Goal: Task Accomplishment & Management: Manage account settings

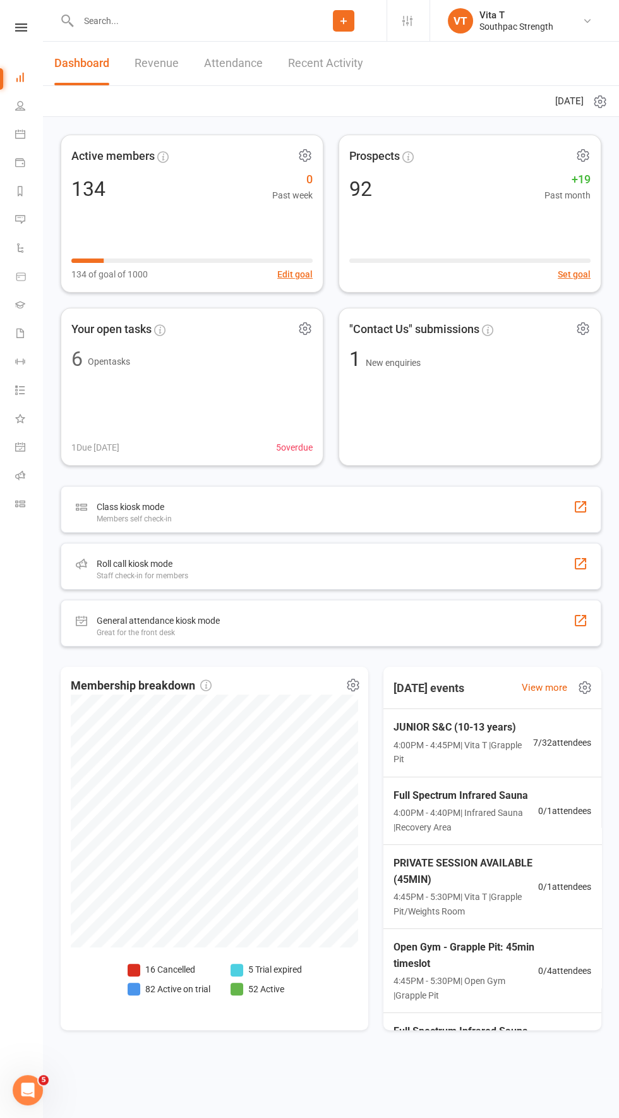
click at [134, 20] on input "text" at bounding box center [188, 21] width 226 height 18
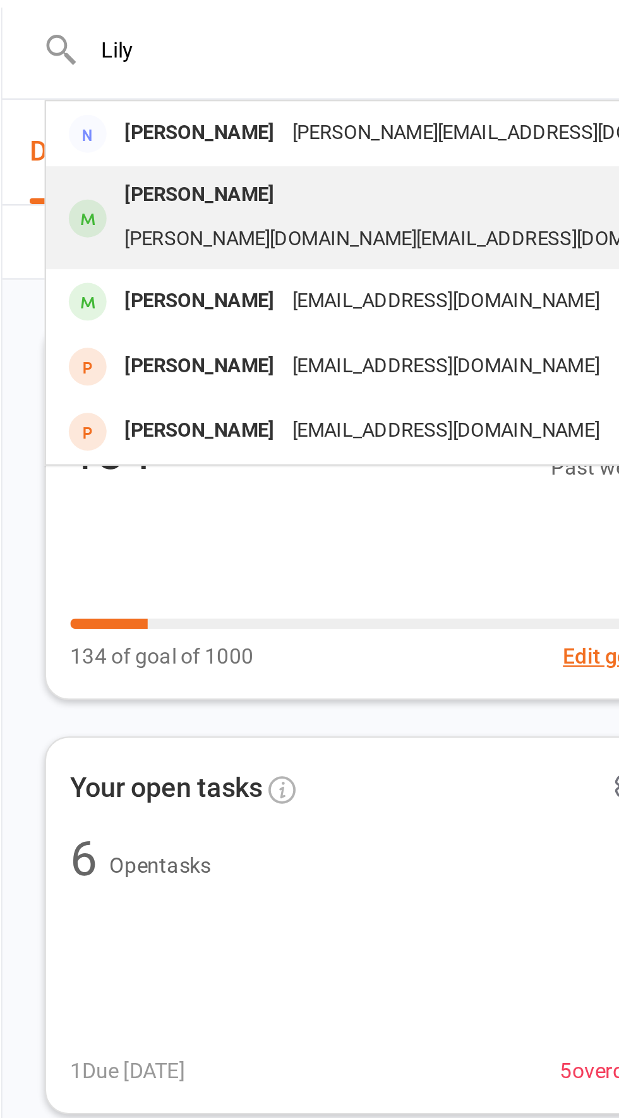
type input "Lily"
click at [123, 82] on div "[PERSON_NAME]" at bounding box center [125, 82] width 70 height 18
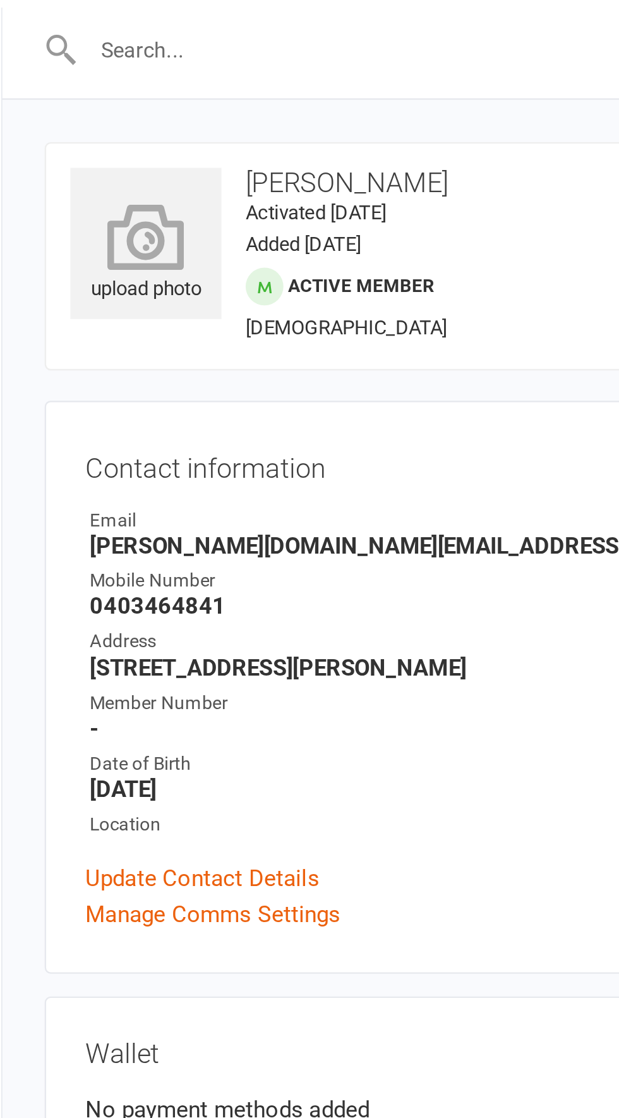
click at [108, 96] on icon at bounding box center [103, 99] width 70 height 28
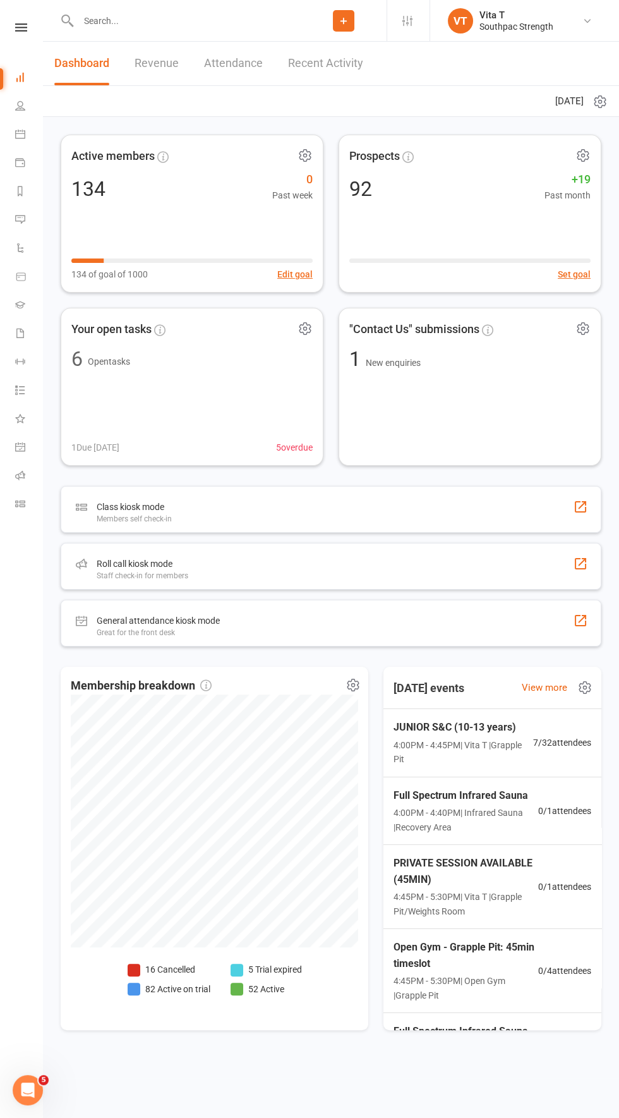
click at [481, 732] on span "JUNIOR S&C (10-13 years)" at bounding box center [464, 727] width 140 height 16
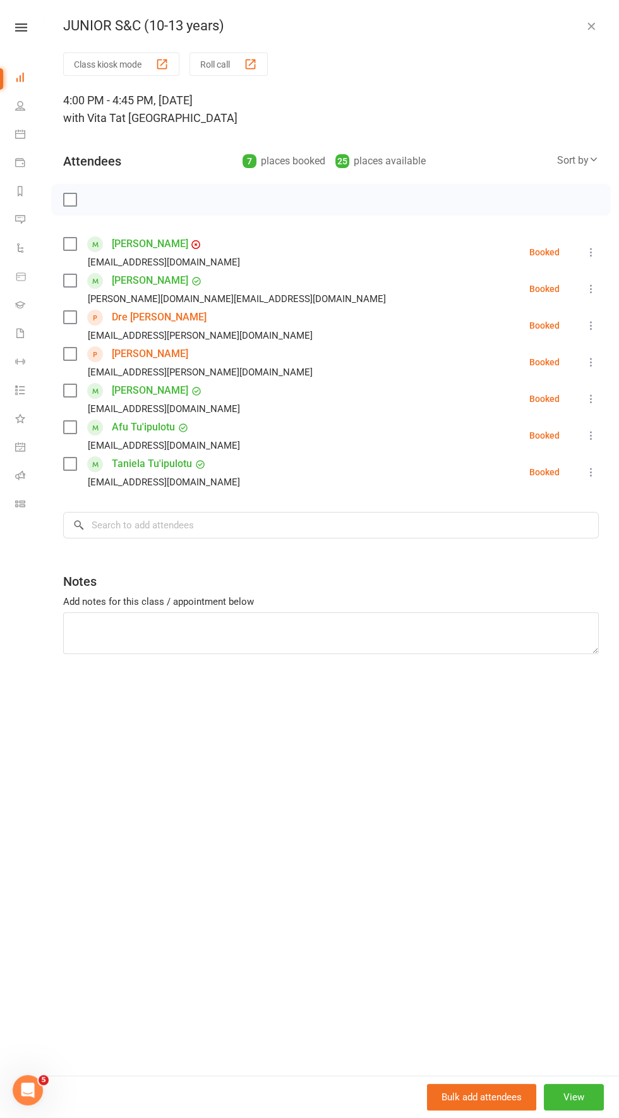
click at [590, 325] on icon at bounding box center [591, 325] width 13 height 13
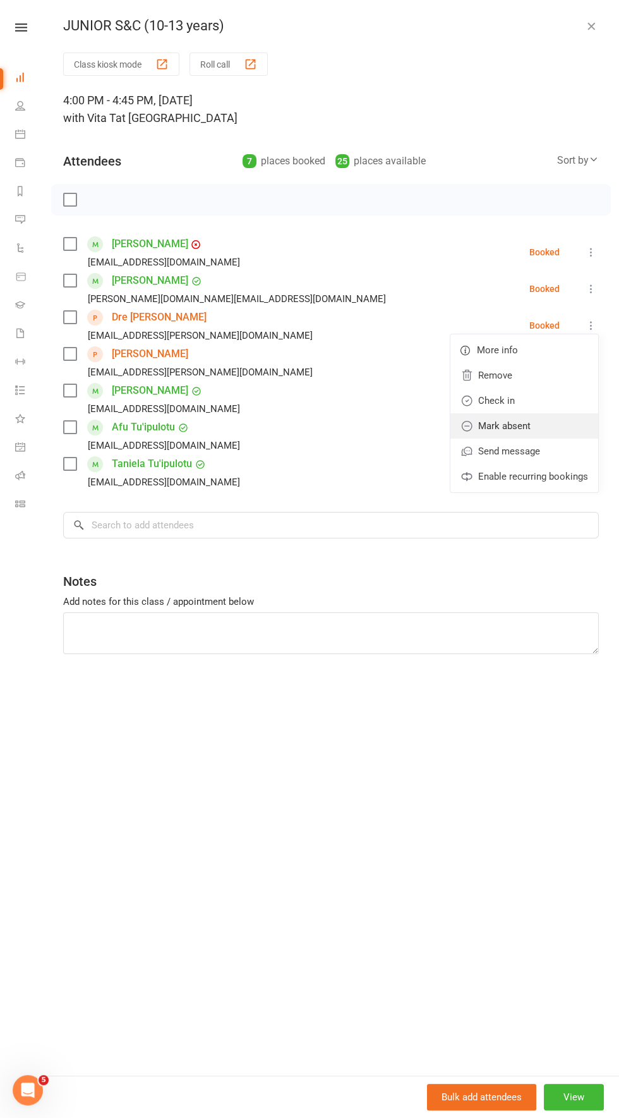
click at [555, 428] on link "Mark absent" at bounding box center [524, 425] width 148 height 25
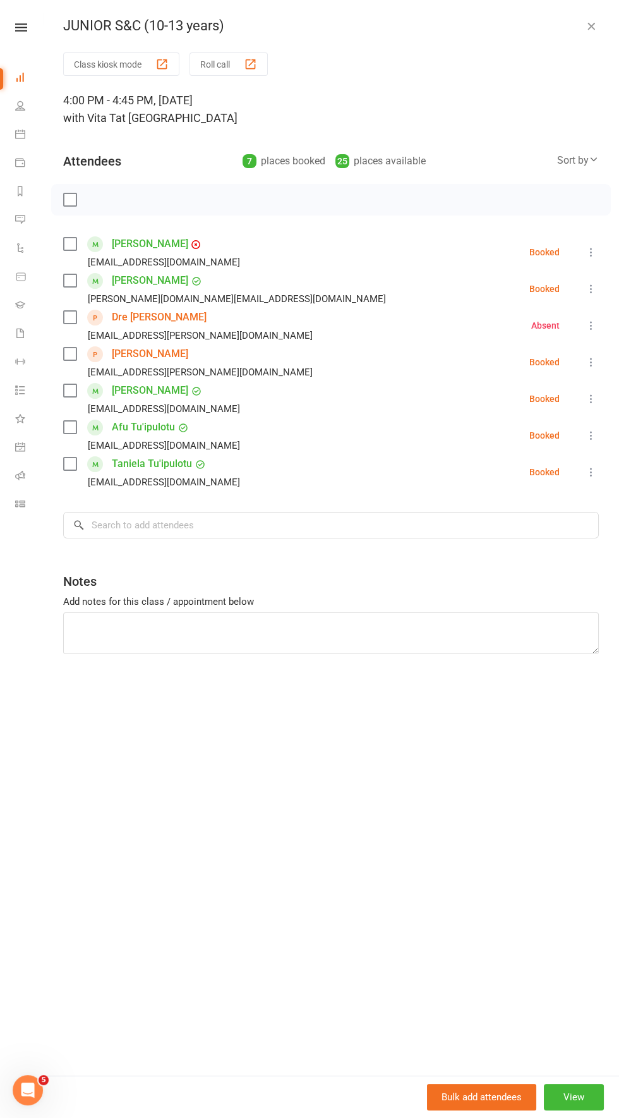
click at [591, 361] on icon at bounding box center [591, 362] width 13 height 13
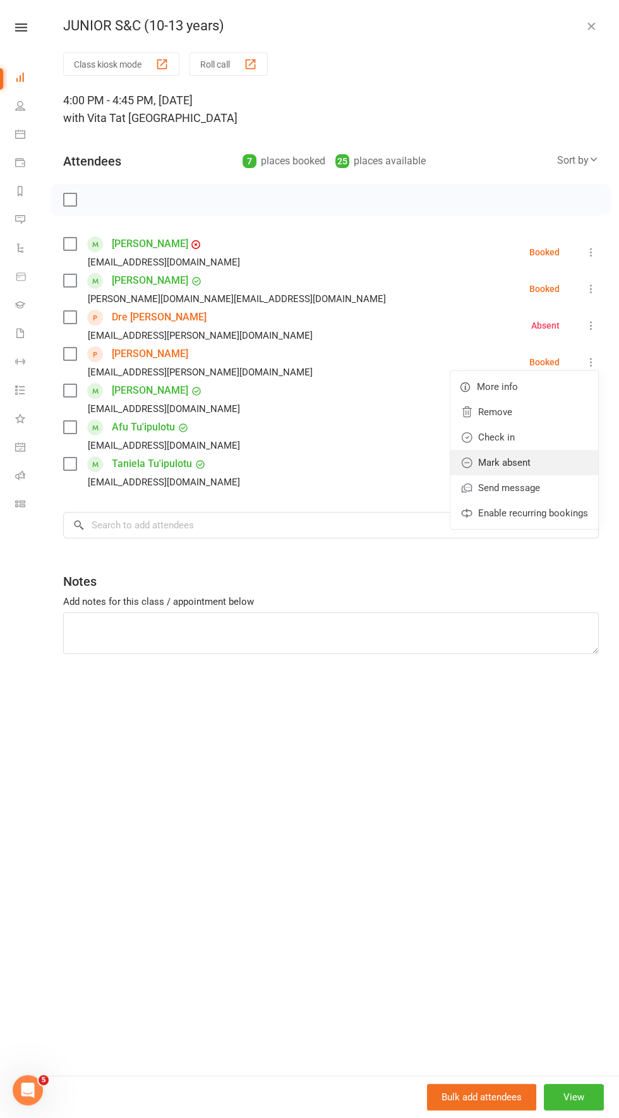
click at [550, 463] on link "Mark absent" at bounding box center [524, 462] width 148 height 25
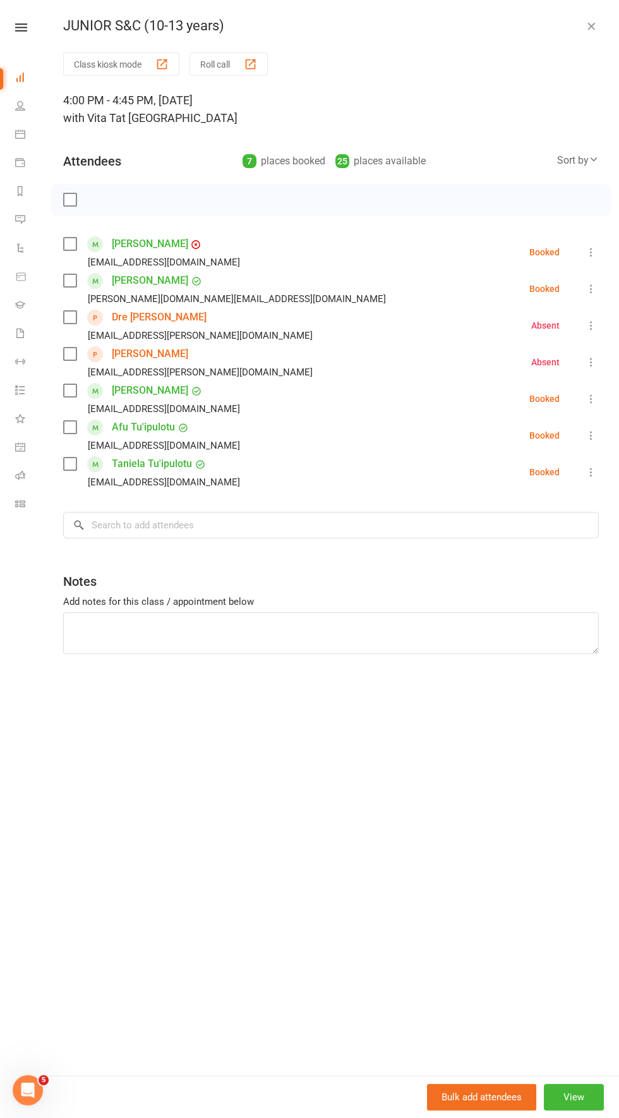
click at [591, 398] on icon at bounding box center [591, 398] width 13 height 13
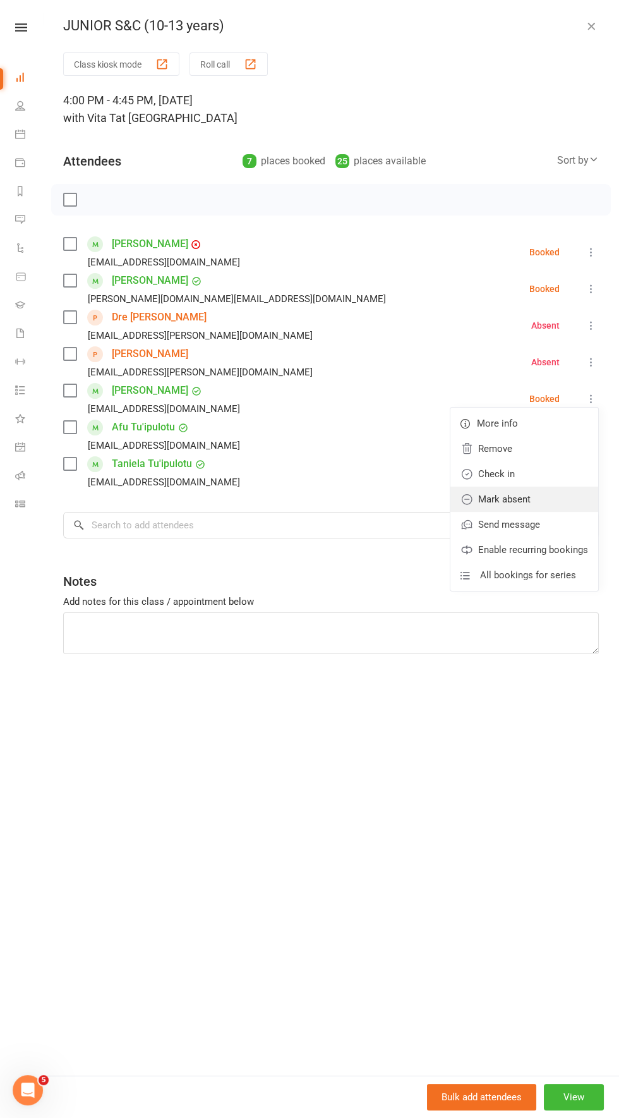
click at [554, 498] on link "Mark absent" at bounding box center [524, 499] width 148 height 25
